Goal: Task Accomplishment & Management: Manage account settings

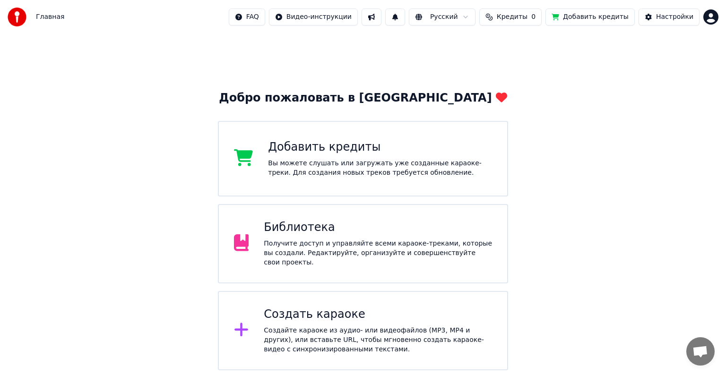
click at [377, 224] on div "Библиотека" at bounding box center [378, 227] width 228 height 15
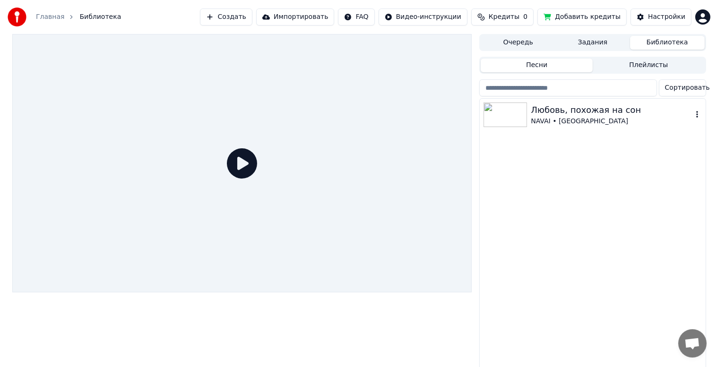
click at [696, 115] on icon "button" at bounding box center [696, 115] width 9 height 8
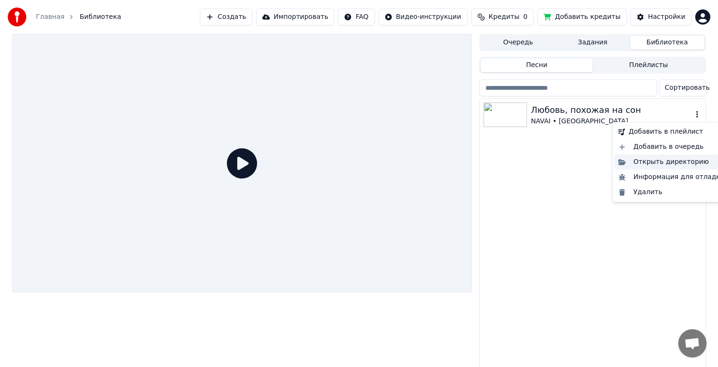
click at [697, 162] on div "Открыть директорию" at bounding box center [671, 162] width 114 height 15
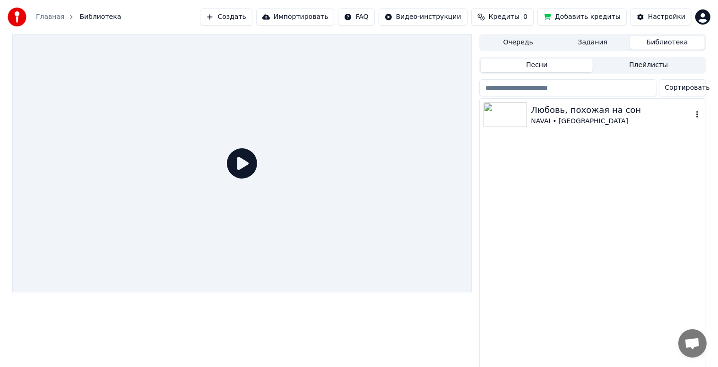
click at [699, 116] on icon "button" at bounding box center [696, 115] width 9 height 8
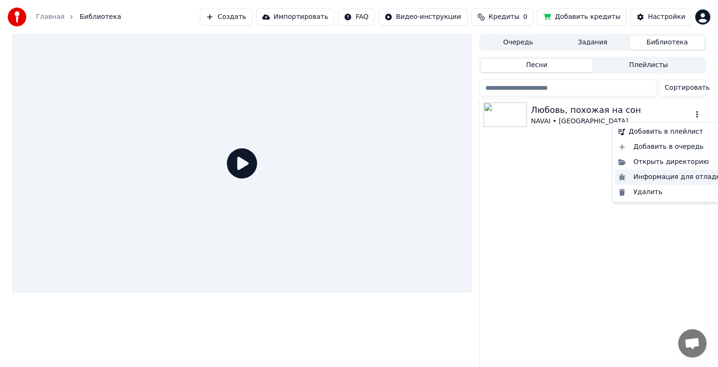
click at [681, 180] on div "Информация для отладки" at bounding box center [671, 177] width 114 height 15
click at [697, 115] on icon "button" at bounding box center [696, 115] width 9 height 8
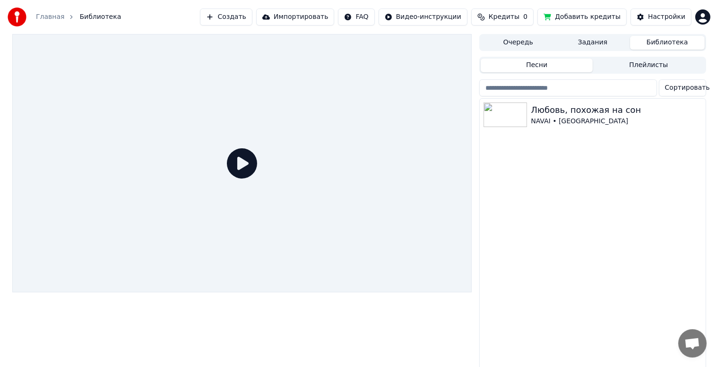
click at [541, 181] on div "Любовь, похожая на сон [PERSON_NAME][GEOGRAPHIC_DATA]" at bounding box center [592, 236] width 225 height 275
click at [696, 114] on icon "button" at bounding box center [696, 115] width 9 height 8
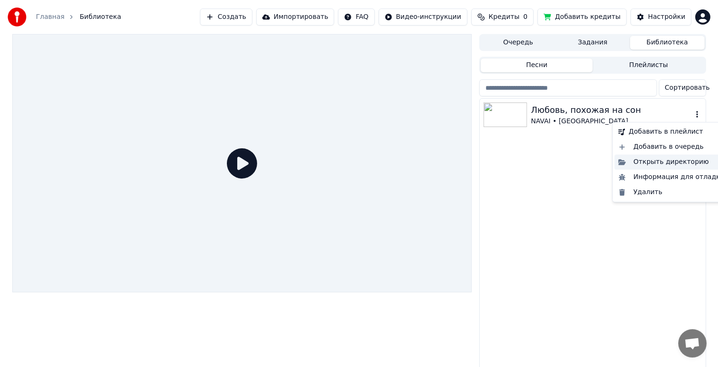
click at [658, 164] on div "Открыть директорию" at bounding box center [671, 162] width 114 height 15
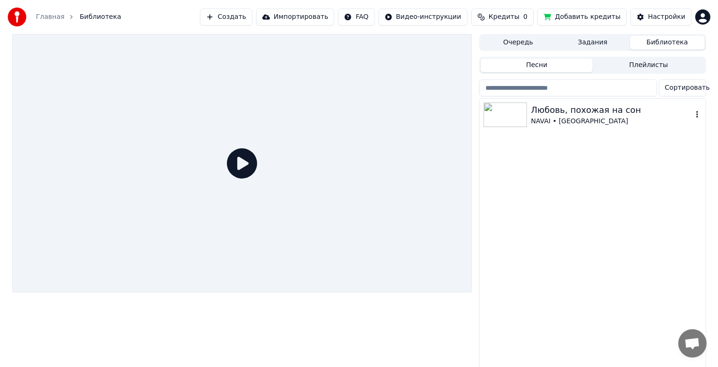
click at [697, 115] on icon "button" at bounding box center [697, 114] width 2 height 7
click at [556, 198] on div "Любовь, похожая на сон [PERSON_NAME][GEOGRAPHIC_DATA]" at bounding box center [592, 236] width 225 height 275
click at [251, 20] on button "Создать" at bounding box center [226, 17] width 52 height 17
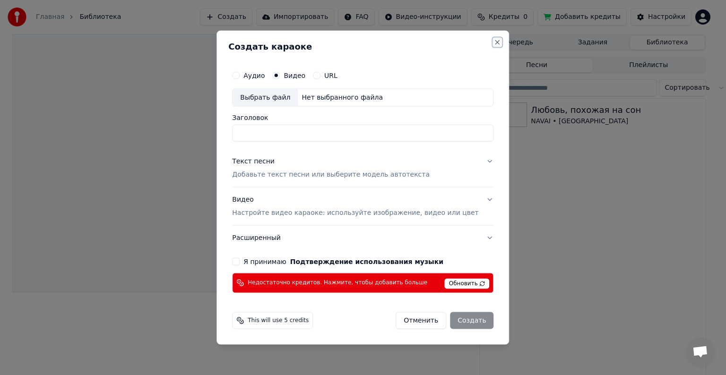
click at [494, 42] on button "Close" at bounding box center [498, 43] width 8 height 8
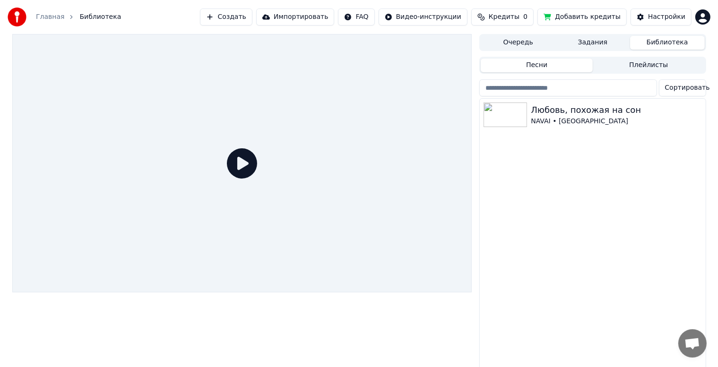
click at [705, 14] on html "Главная Библиотека Создать Импортировать FAQ Видео-инструкции Кредиты 0 Добавит…" at bounding box center [359, 183] width 718 height 367
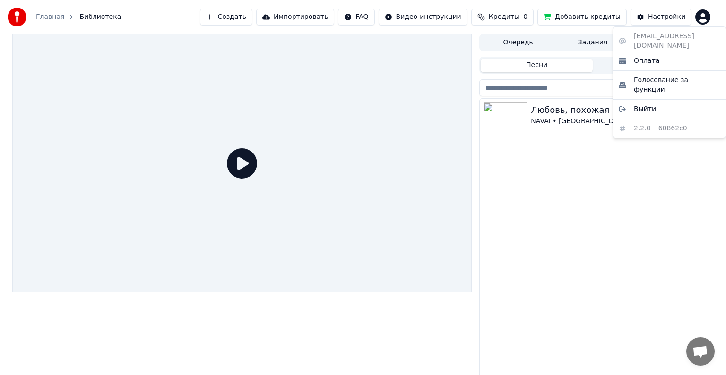
click at [559, 231] on html "Главная Библиотека Создать Импортировать FAQ Видео-инструкции Кредиты 0 Добавит…" at bounding box center [363, 187] width 726 height 375
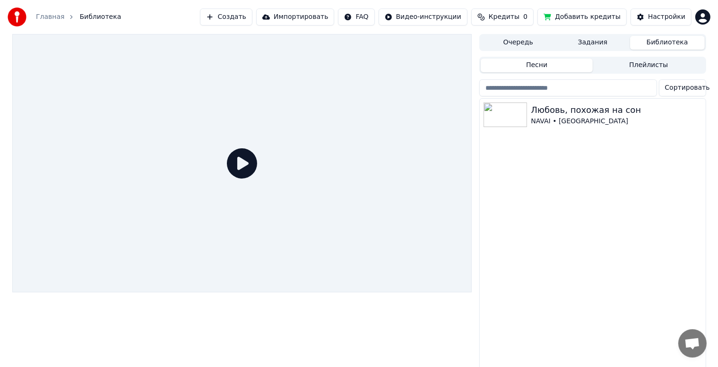
click at [519, 19] on span "Кредиты" at bounding box center [504, 16] width 31 height 9
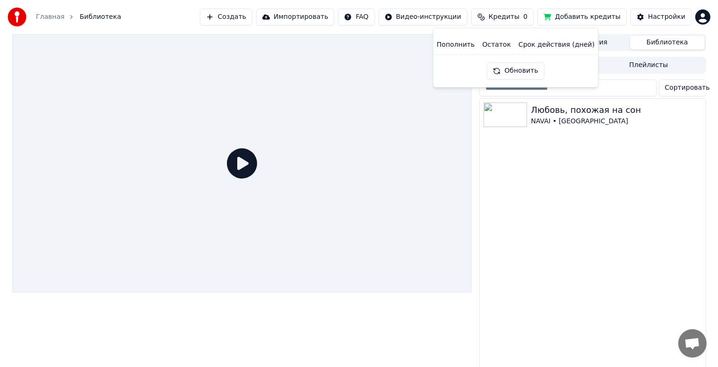
click at [599, 160] on div "Любовь, похожая на сон [PERSON_NAME][GEOGRAPHIC_DATA]" at bounding box center [592, 236] width 225 height 275
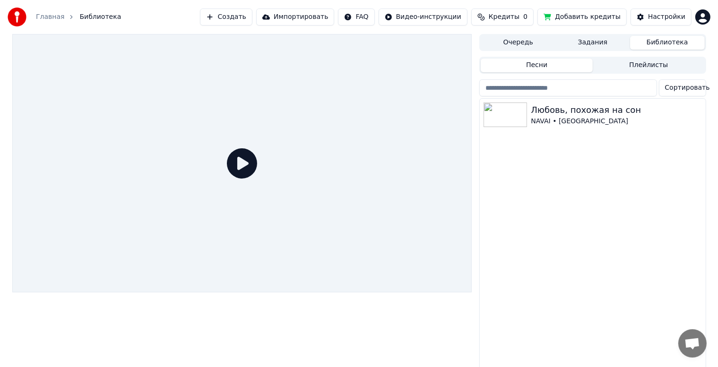
click at [701, 17] on html "Главная Библиотека Создать Импортировать FAQ Видео-инструкции Кредиты 0 Добавит…" at bounding box center [359, 183] width 718 height 367
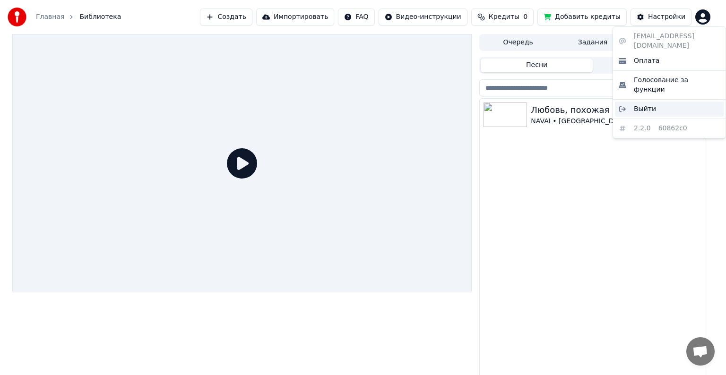
click at [657, 102] on div "Выйти" at bounding box center [669, 109] width 109 height 15
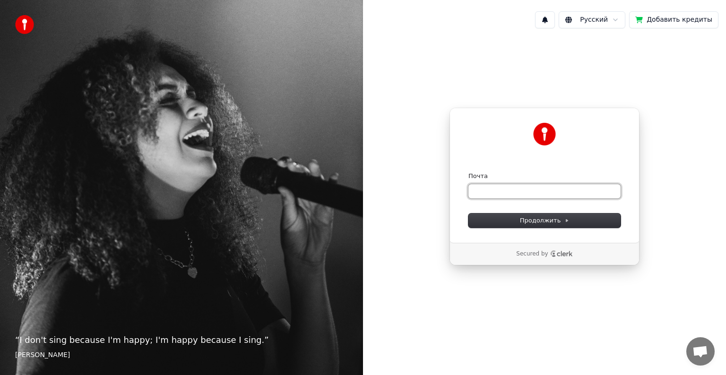
click at [512, 191] on input "Почта" at bounding box center [544, 191] width 152 height 14
click at [553, 222] on span "Продолжить" at bounding box center [545, 220] width 50 height 9
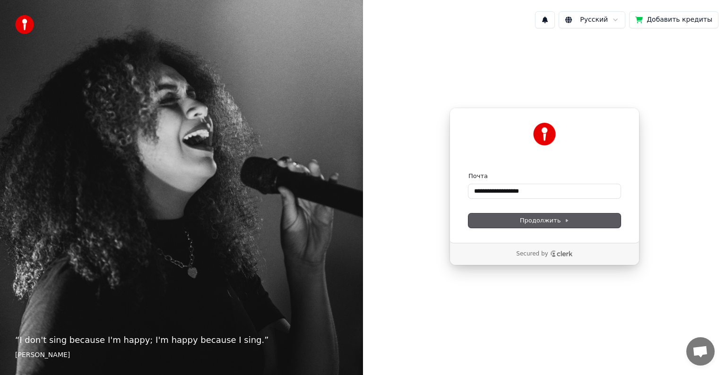
type input "**********"
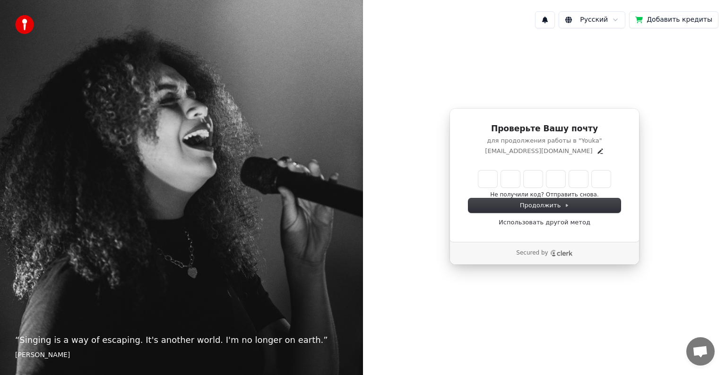
click at [488, 183] on input "Enter verification code" at bounding box center [544, 179] width 132 height 17
type input "******"
